Goal: Task Accomplishment & Management: Complete application form

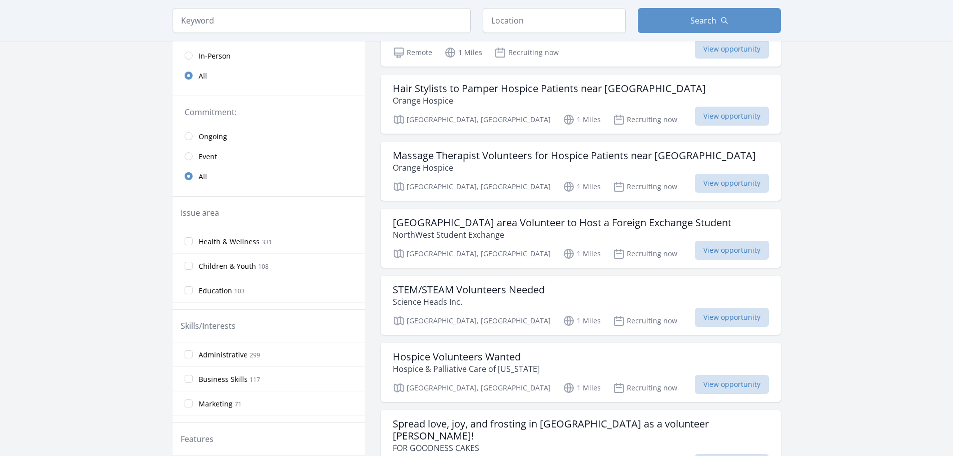
scroll to position [150, 0]
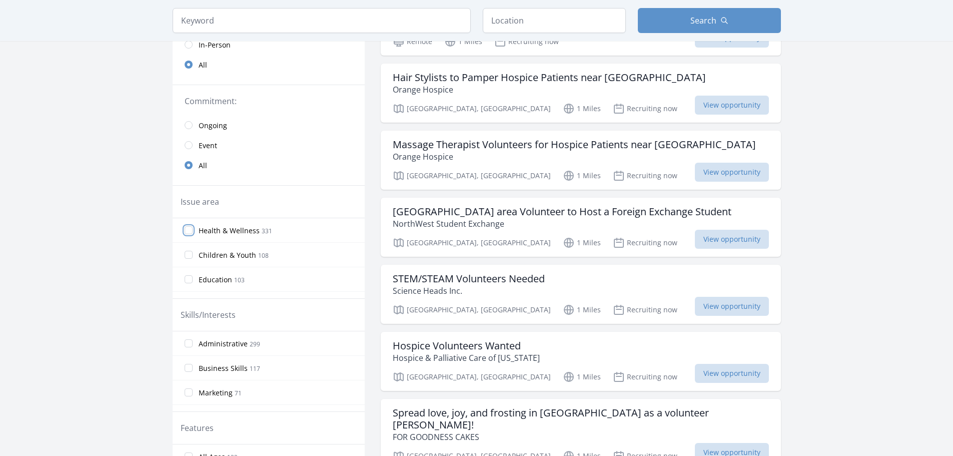
click at [190, 231] on input "Health & Wellness 331" at bounding box center [189, 230] width 8 height 8
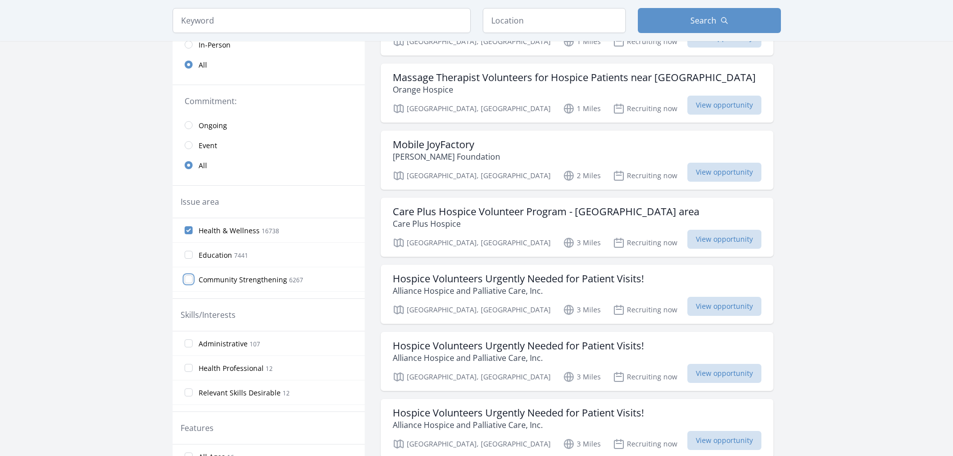
click at [192, 278] on input "Community Strengthening 6267" at bounding box center [189, 279] width 8 height 8
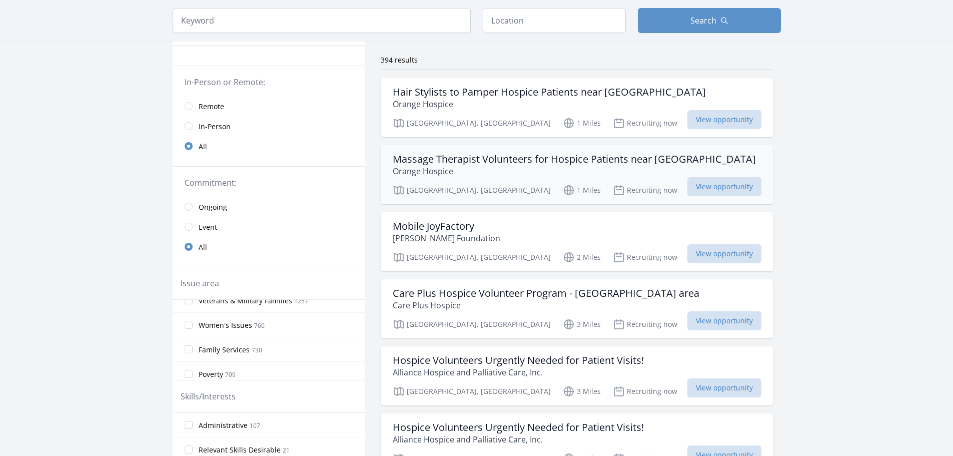
scroll to position [0, 0]
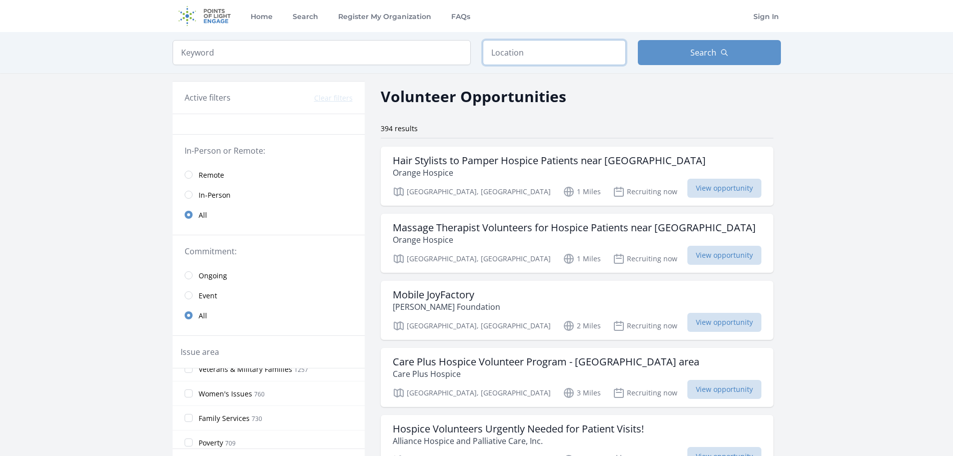
click at [549, 50] on input "text" at bounding box center [554, 52] width 143 height 25
type input "Mission Viejo, CA 92692, USA"
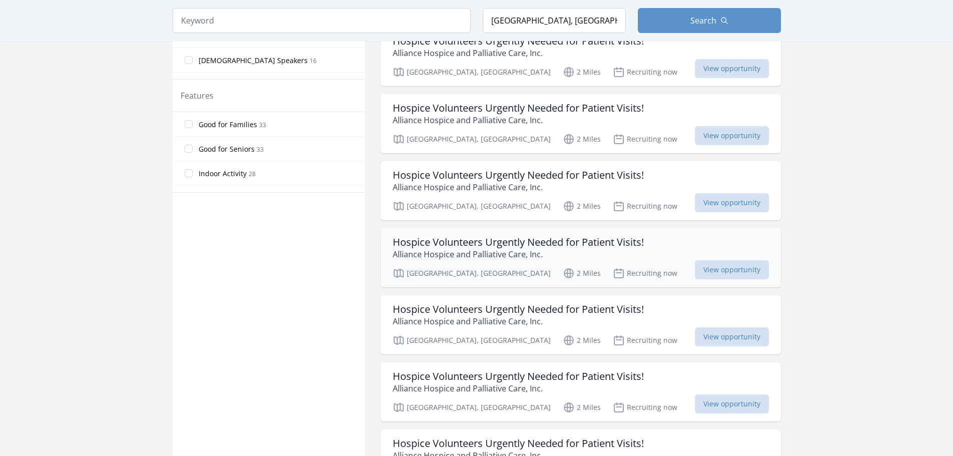
scroll to position [700, 0]
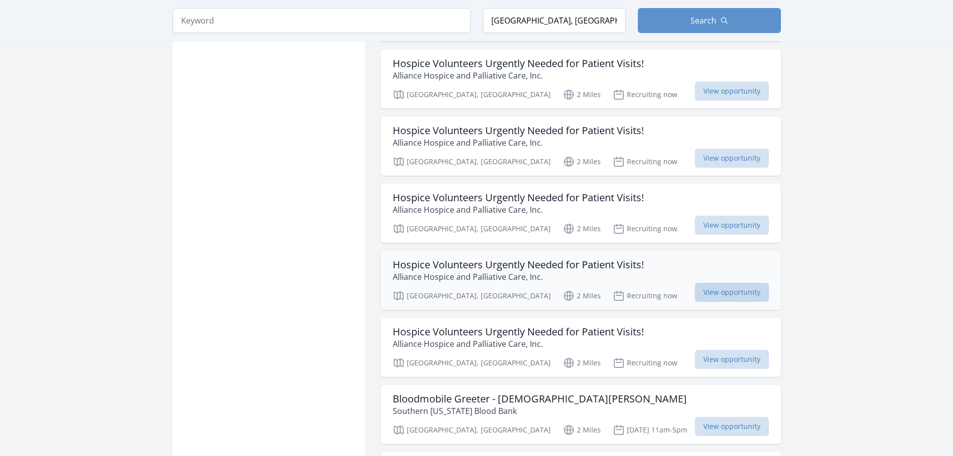
click at [723, 296] on span "View opportunity" at bounding box center [732, 292] width 74 height 19
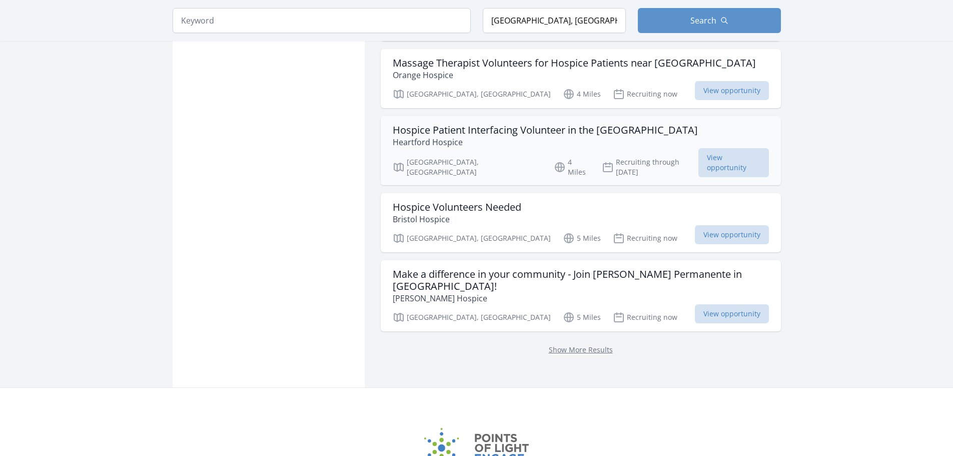
scroll to position [1200, 0]
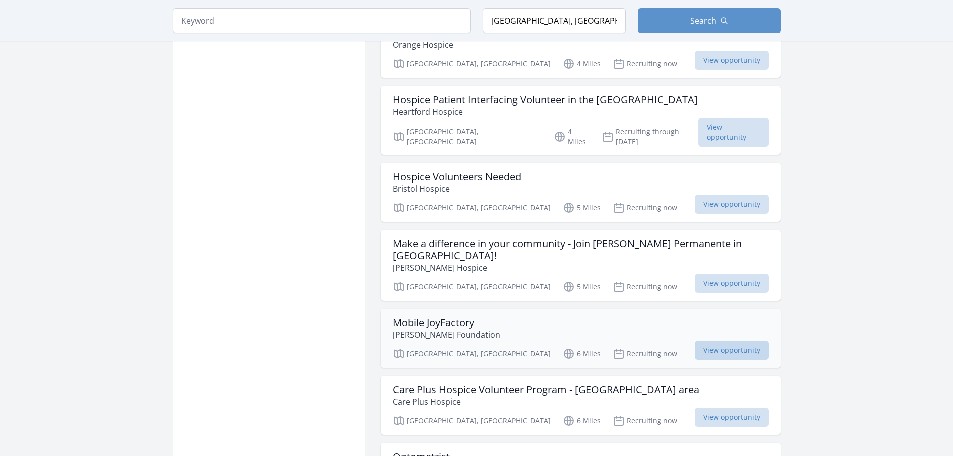
click at [741, 343] on span "View opportunity" at bounding box center [732, 350] width 74 height 19
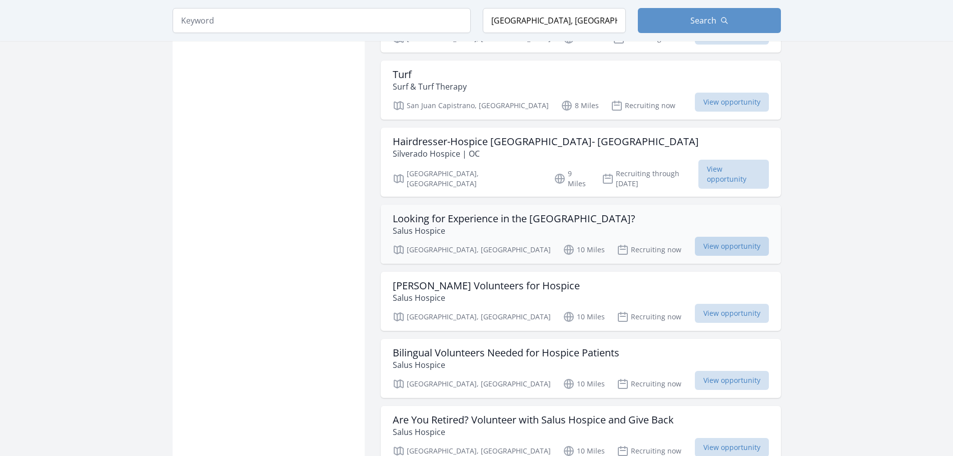
scroll to position [1800, 0]
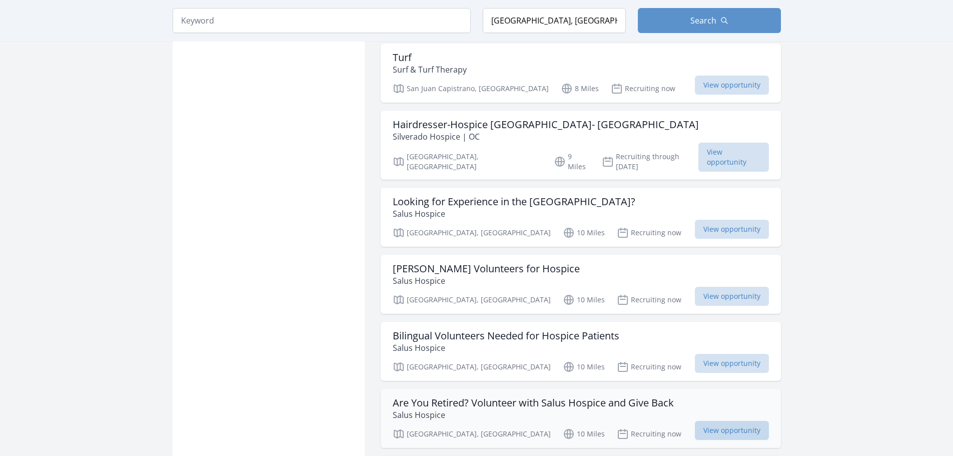
click at [721, 421] on span "View opportunity" at bounding box center [732, 430] width 74 height 19
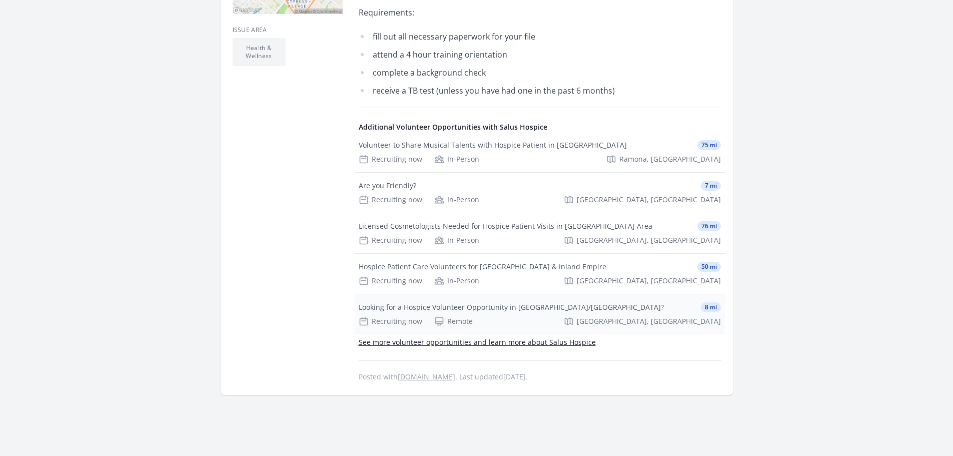
scroll to position [400, 0]
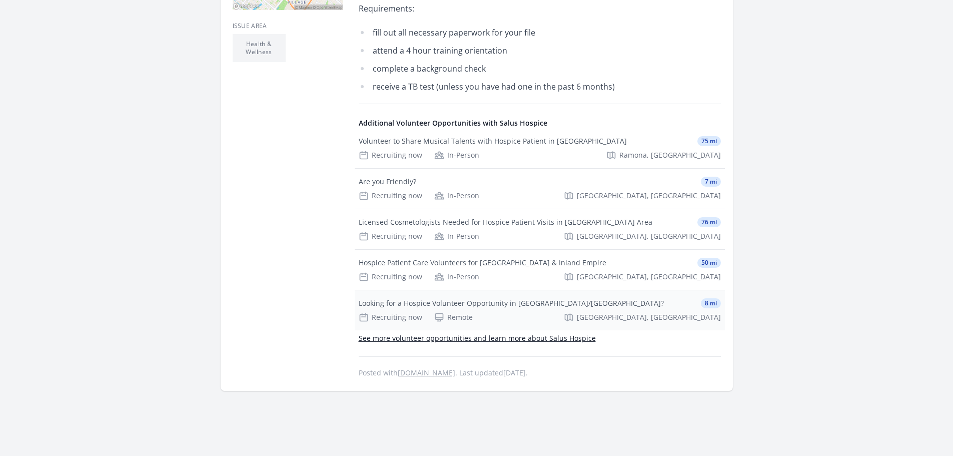
click at [452, 320] on div "Remote" at bounding box center [453, 317] width 39 height 10
